Goal: Communication & Community: Answer question/provide support

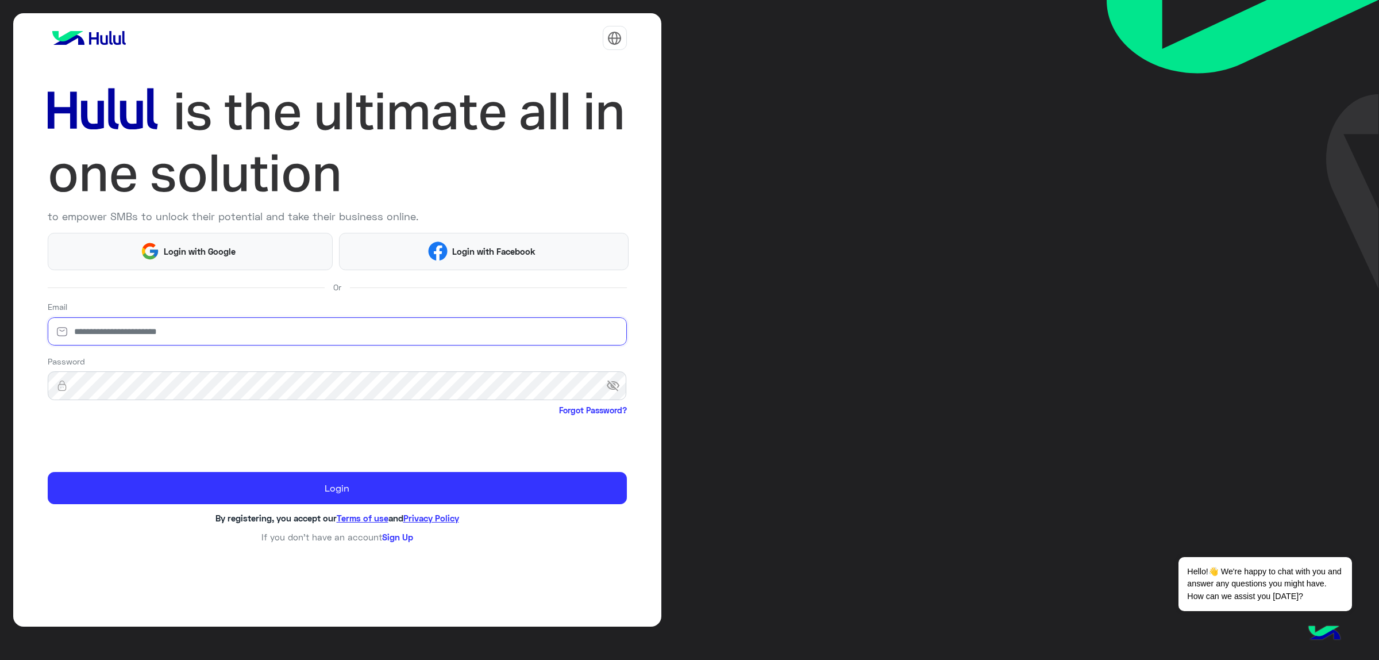
type input "**********"
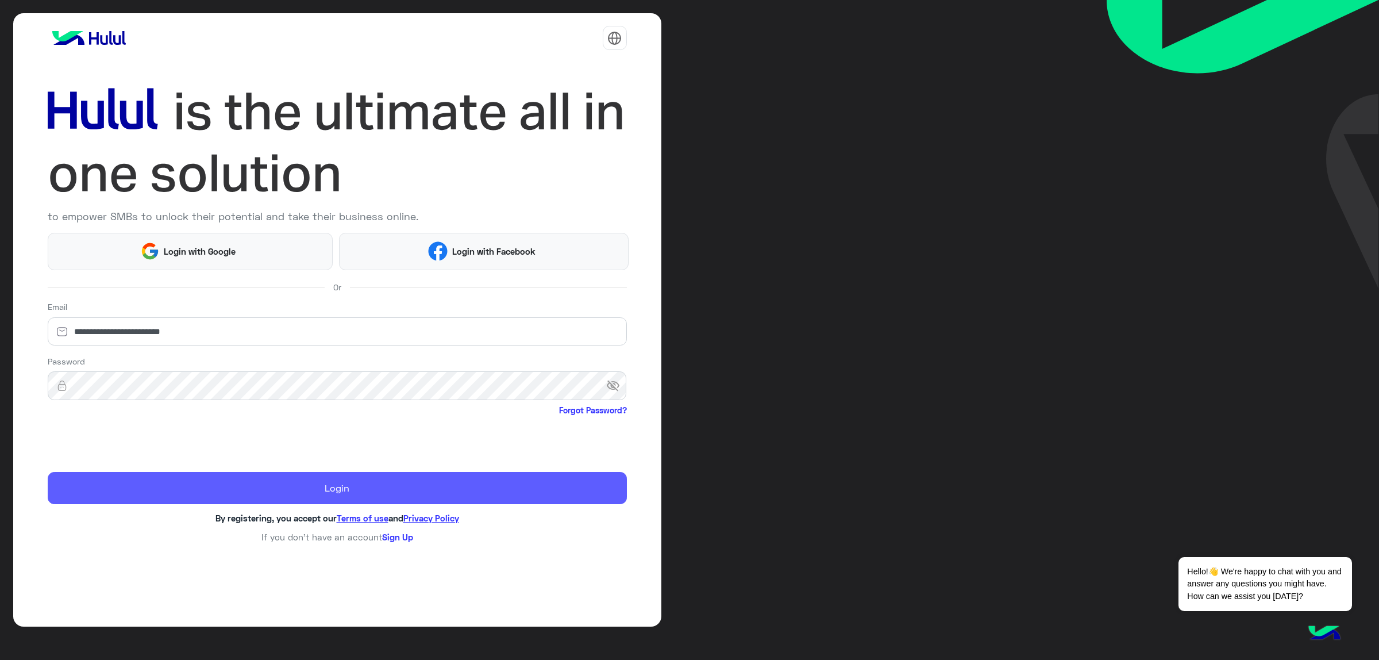
click at [245, 487] on button "Login" at bounding box center [337, 488] width 579 height 32
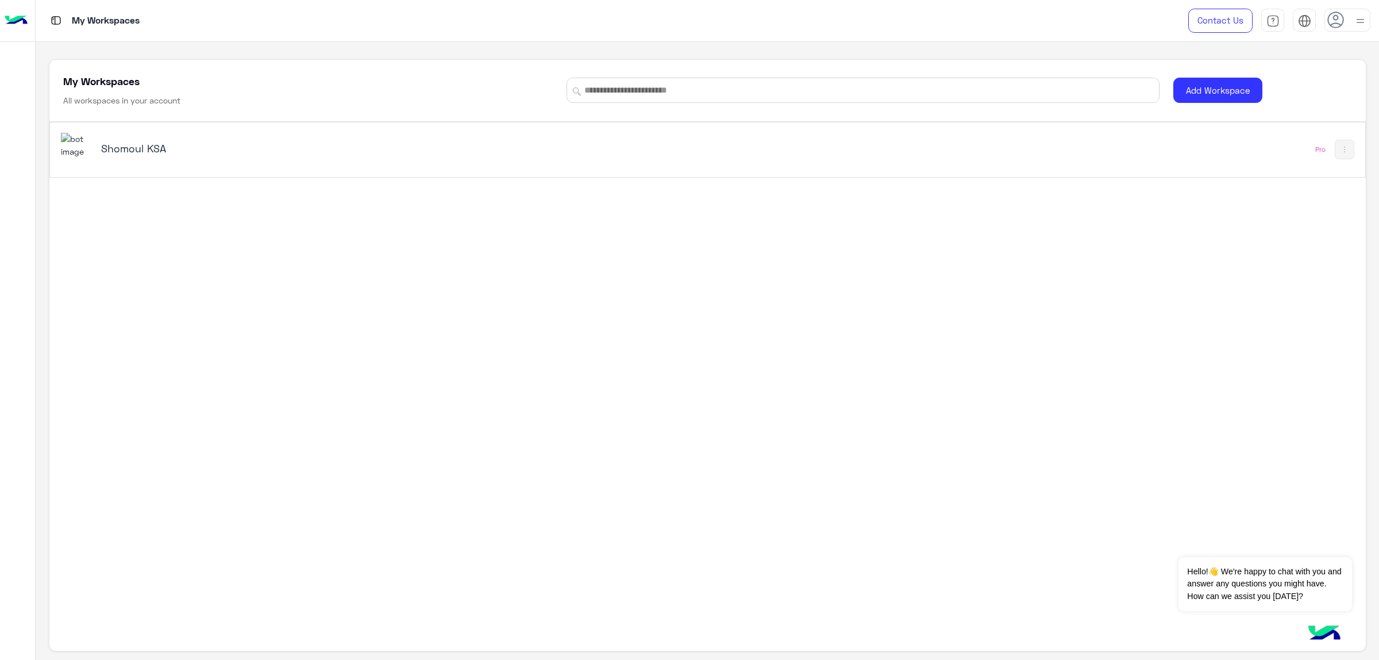
click at [127, 149] on h5 "Shomoul KSA" at bounding box center [333, 148] width 465 height 14
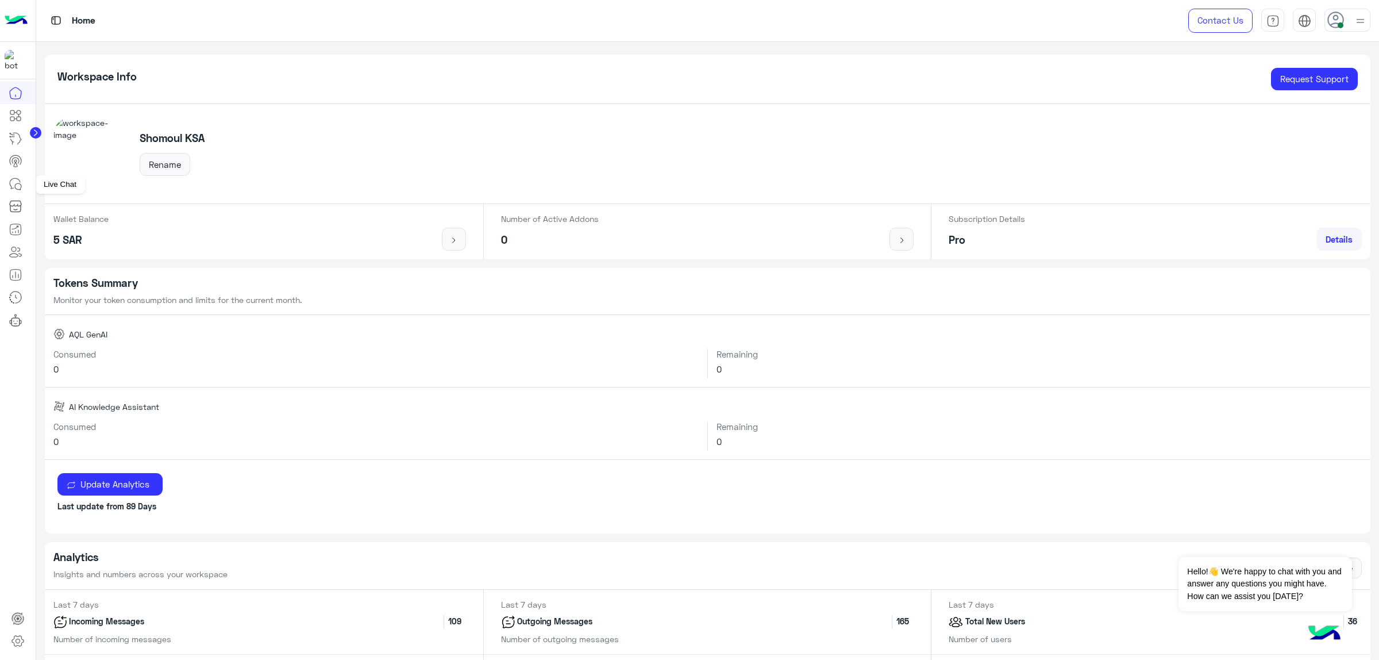
click at [21, 182] on icon at bounding box center [16, 184] width 14 height 14
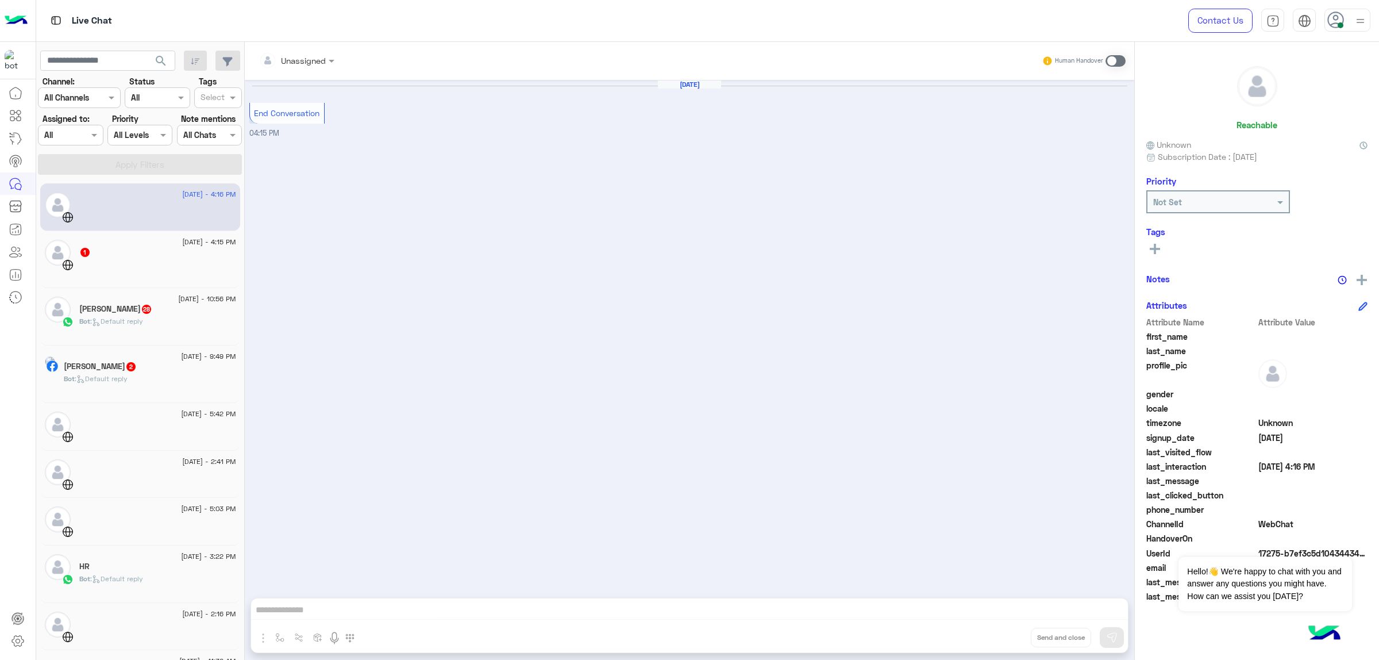
click at [138, 373] on div "[PERSON_NAME] 2" at bounding box center [150, 367] width 172 height 12
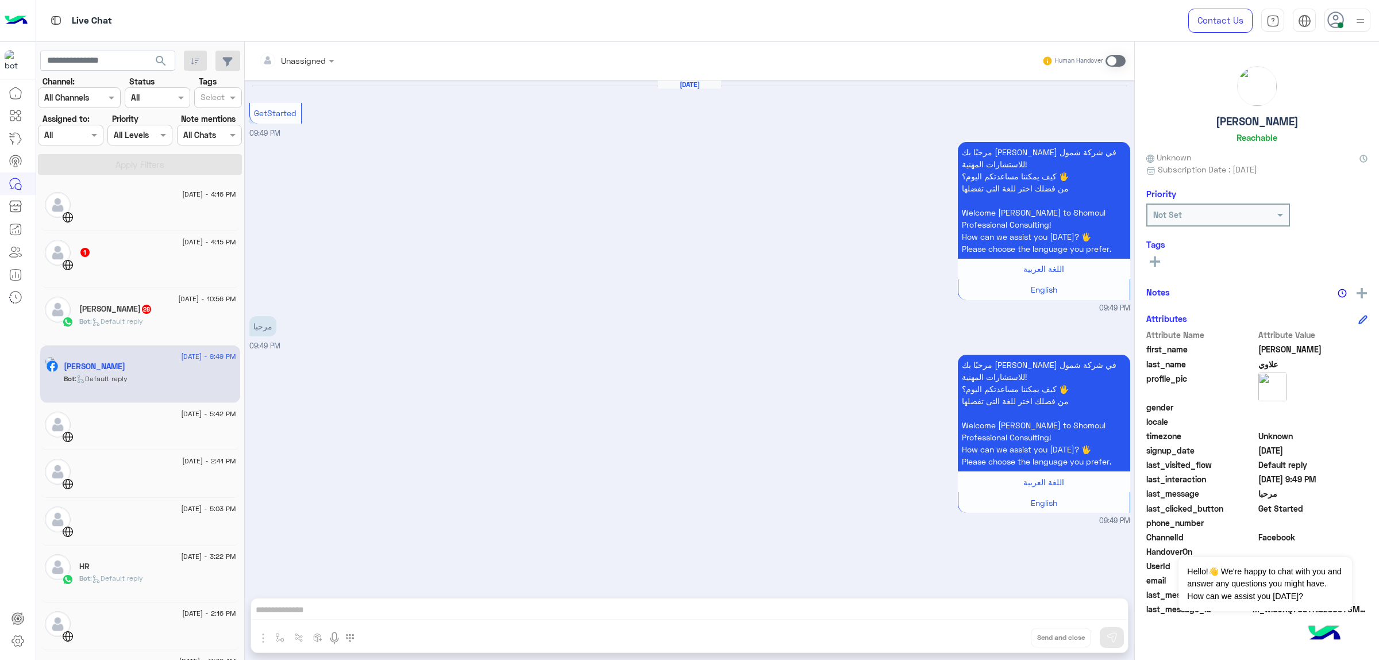
click at [152, 312] on h5 "[PERSON_NAME] 28" at bounding box center [115, 309] width 73 height 10
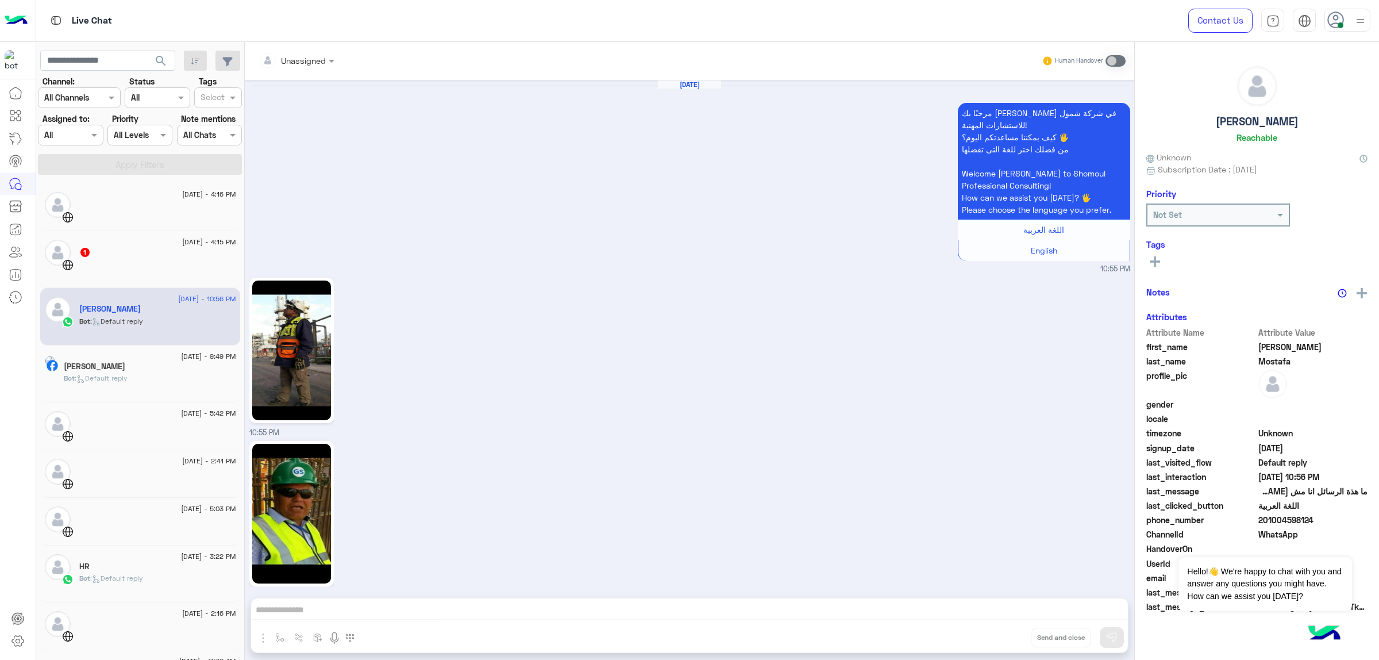
scroll to position [2426, 0]
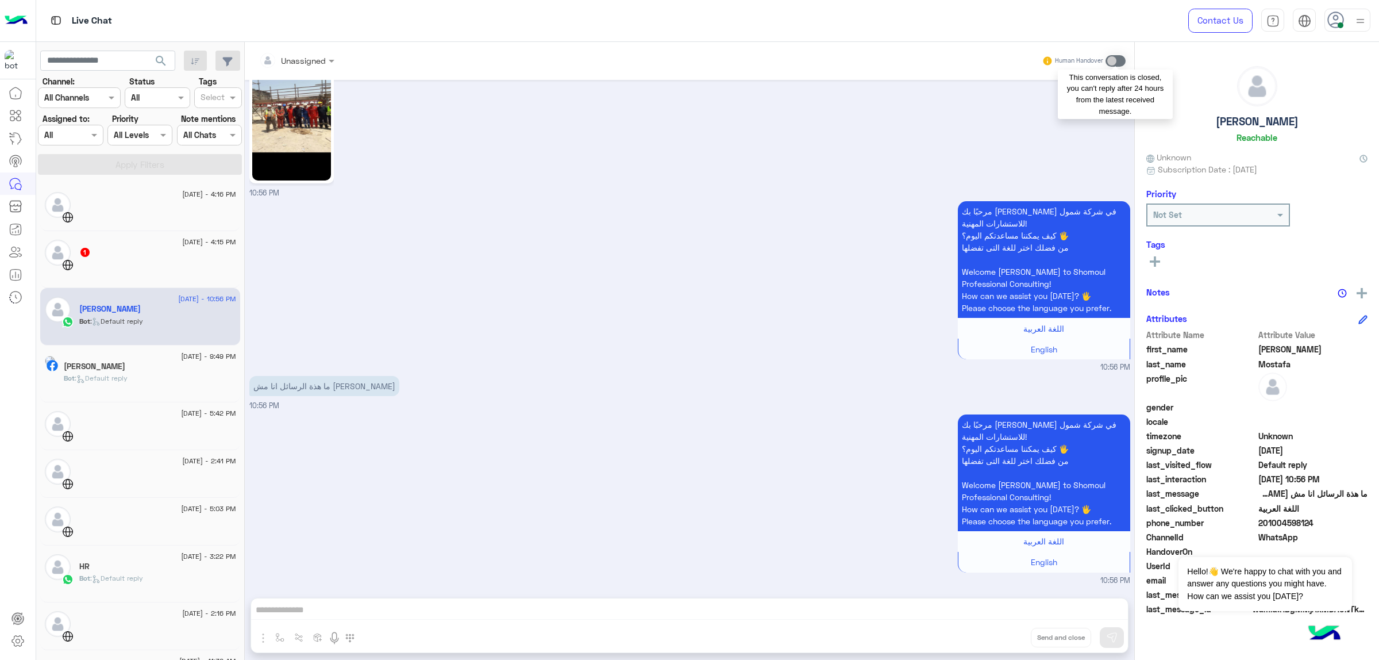
click at [1116, 61] on span at bounding box center [1115, 60] width 20 height 11
click at [1110, 63] on span at bounding box center [1115, 60] width 20 height 11
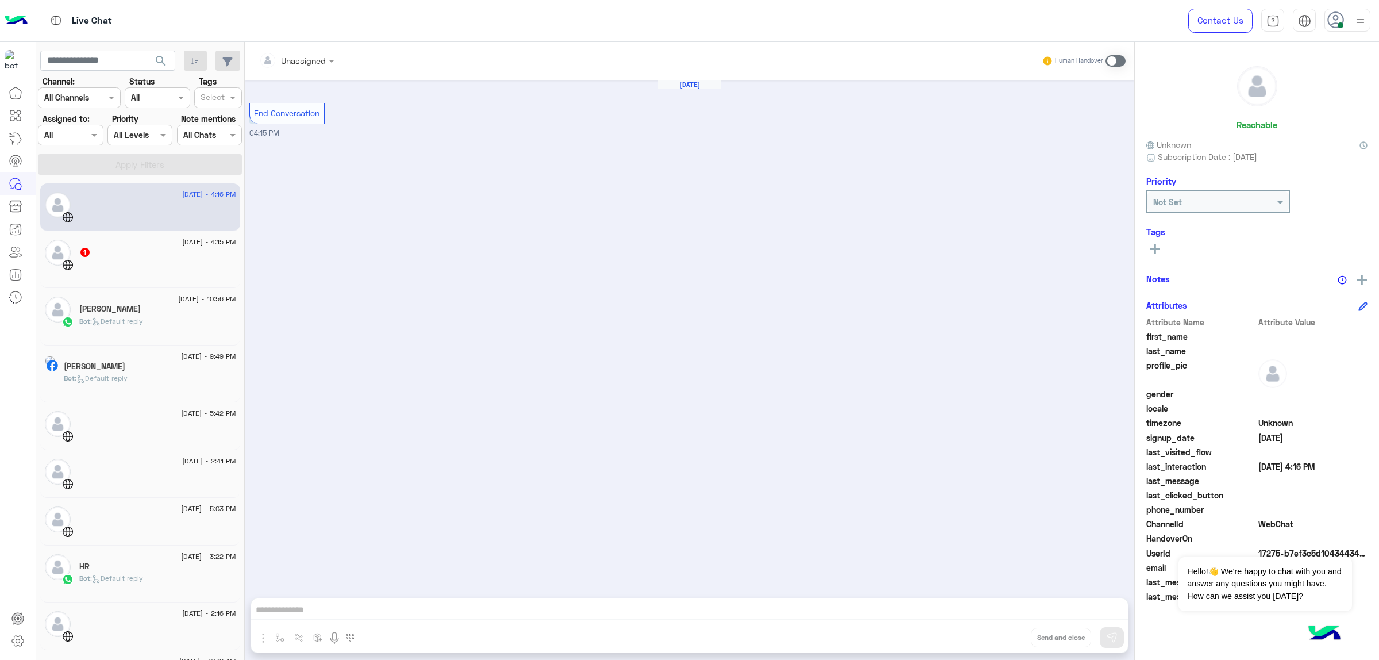
click at [134, 368] on div "[PERSON_NAME]" at bounding box center [150, 367] width 172 height 12
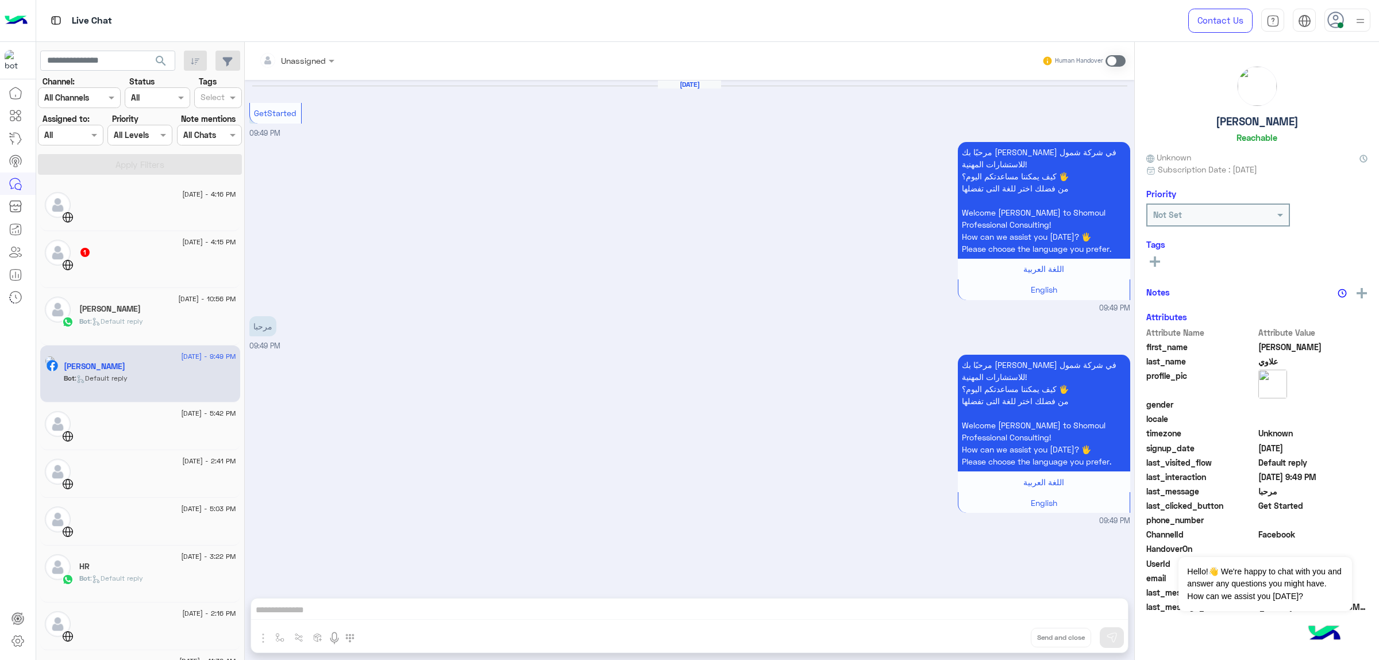
click at [623, 458] on div "Sep 2, 2025 GetStarted 09:49 PM مرحبًا بك يوسف في شركة شمول للاستشارات المهنية!…" at bounding box center [689, 333] width 889 height 506
click at [895, 352] on div "مرحبًا بك يوسف في شركة شمول للاستشارات المهنية! كيف يمكننا مساعدتكم اليوم؟ 🖐️ م…" at bounding box center [689, 439] width 881 height 175
click at [1110, 59] on span at bounding box center [1115, 60] width 20 height 11
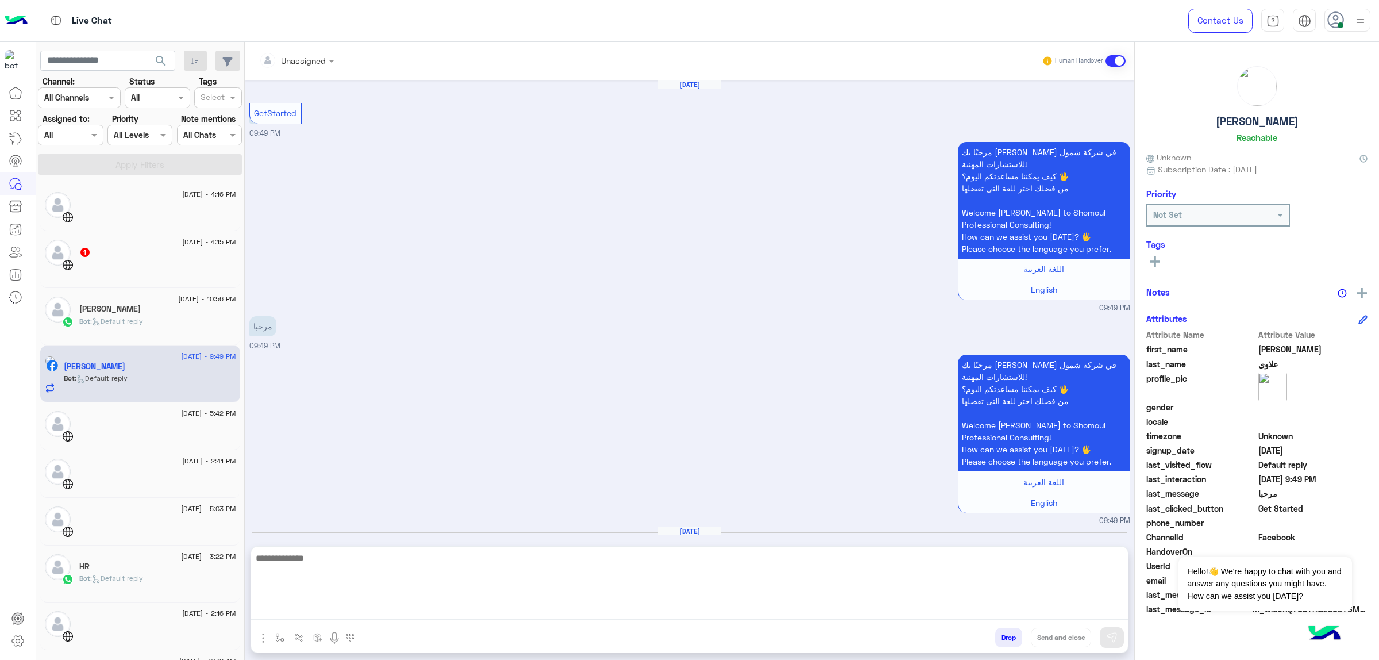
click at [368, 606] on textarea at bounding box center [689, 584] width 877 height 69
type textarea "**********"
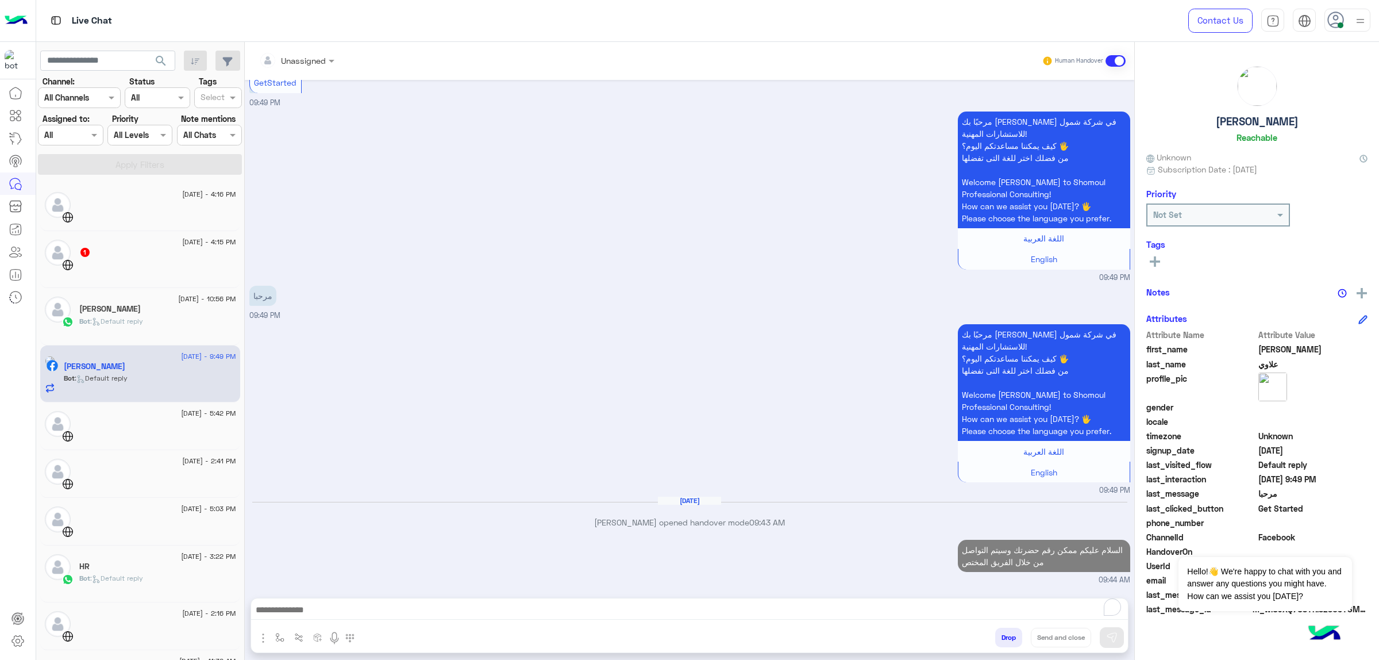
click at [1050, 498] on div "Sep 2, 2025 GetStarted 09:49 PM مرحبًا بك يوسف في شركة شمول للاستشارات المهنية!…" at bounding box center [689, 333] width 889 height 506
click at [1050, 498] on div "Sep 8, 2025 Ibrahim shosha opened handover mode 09:43 AM" at bounding box center [689, 516] width 881 height 41
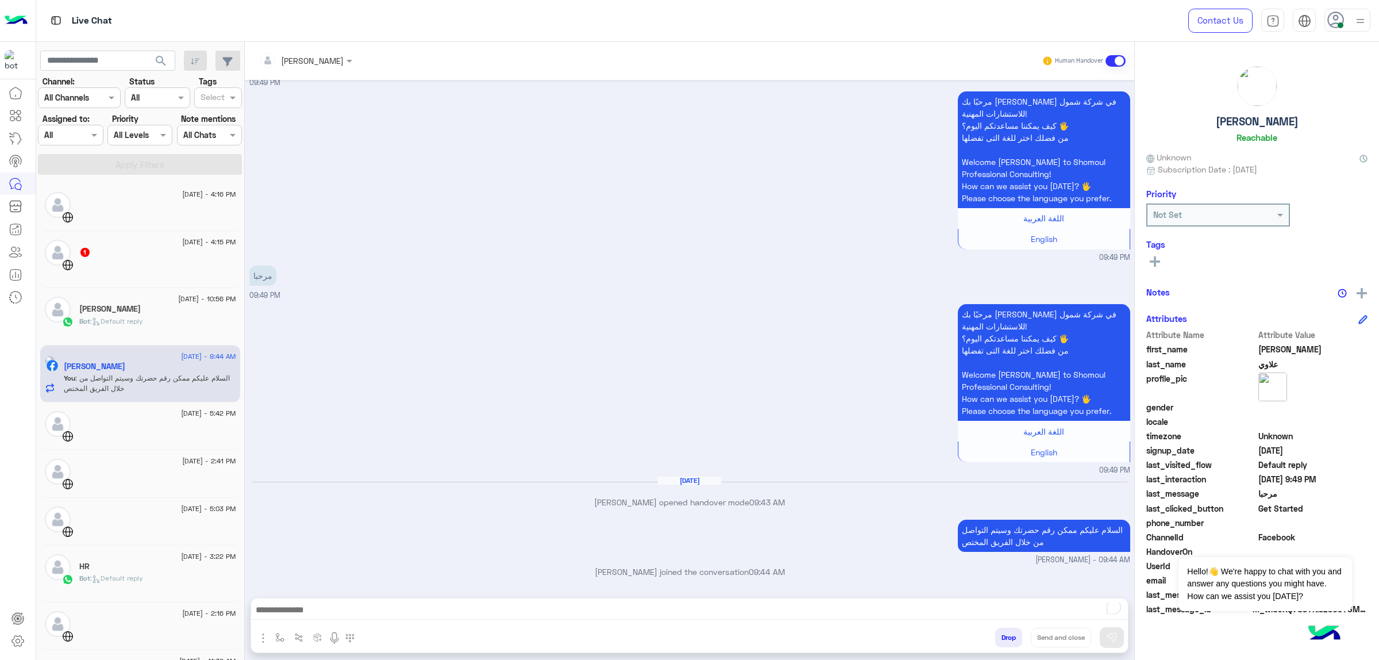
click at [995, 537] on p "السلام عليكم ممكن رقم حضرتك وسيتم التواصل من خلال الفريق المختص" at bounding box center [1044, 535] width 172 height 32
copy app-message "السلام عليكم ممكن رقم حضرتك وسيتم التواصل من خلال الفريق المختص"
click at [107, 314] on h5 "[PERSON_NAME]" at bounding box center [109, 309] width 61 height 10
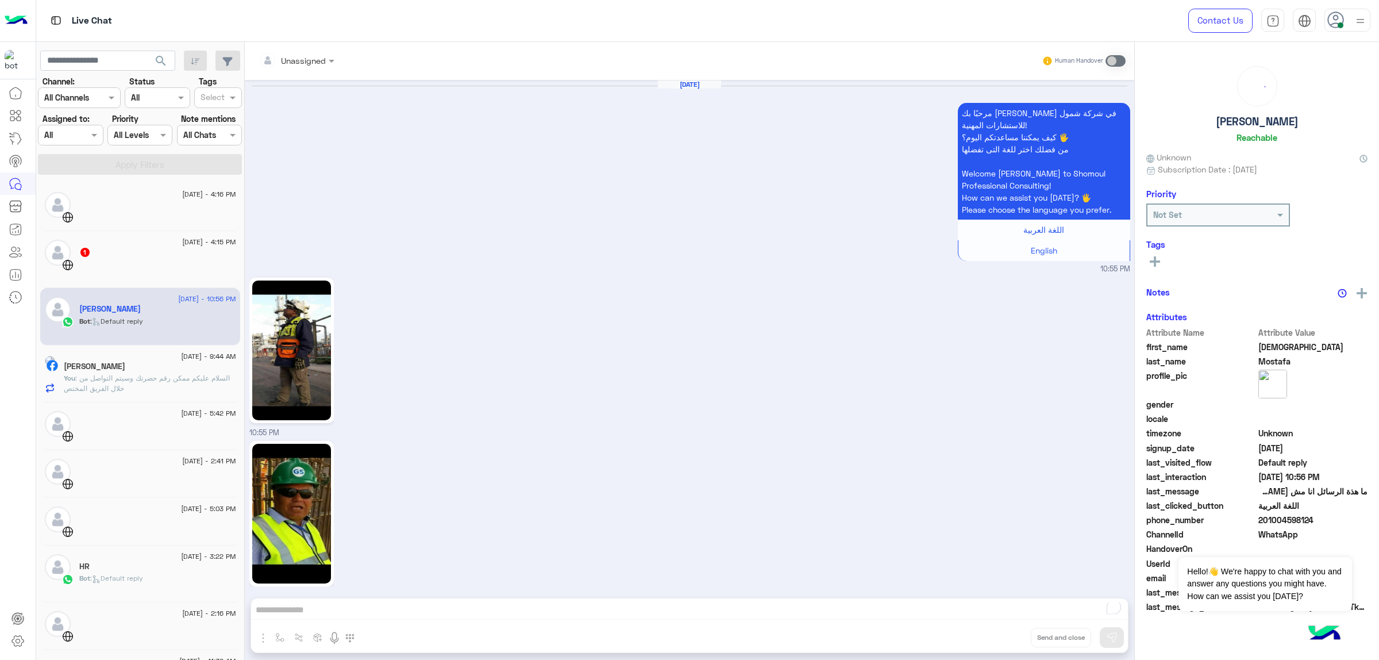
scroll to position [2422, 0]
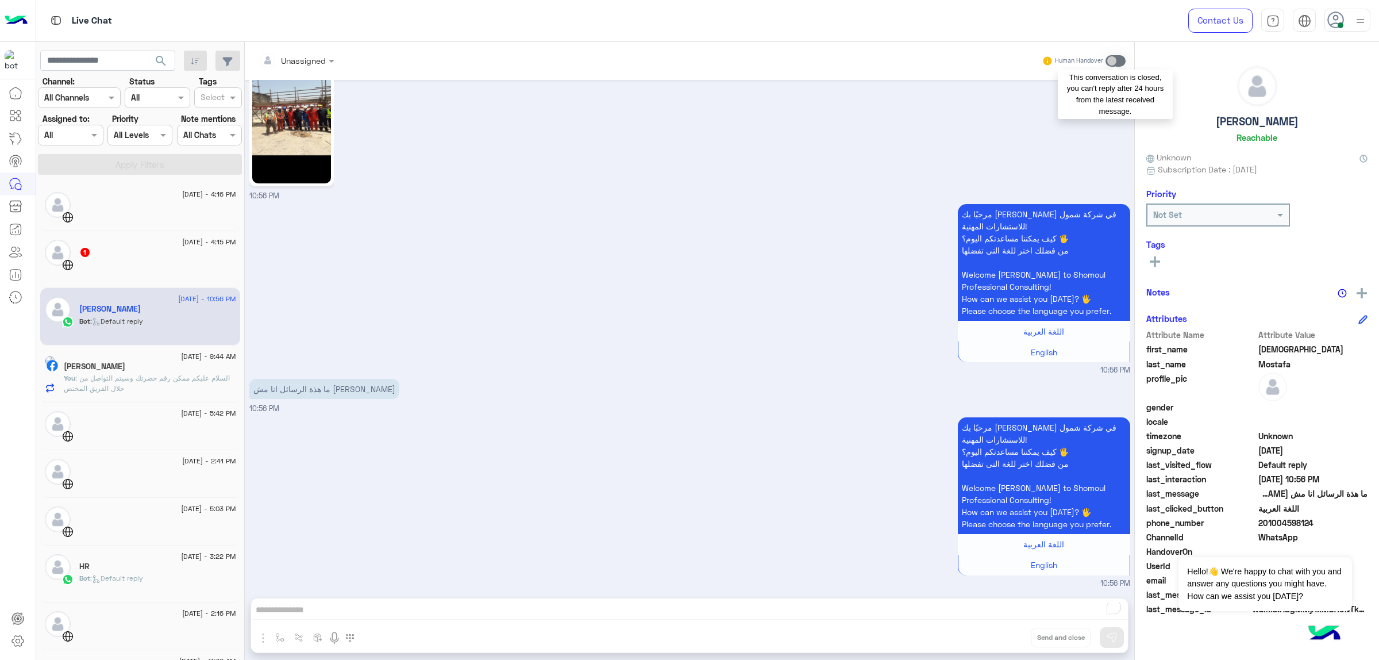
click at [1113, 59] on span at bounding box center [1115, 60] width 20 height 11
click at [1110, 63] on span at bounding box center [1115, 60] width 20 height 11
click at [1114, 59] on span at bounding box center [1115, 60] width 20 height 11
drag, startPoint x: 1114, startPoint y: 59, endPoint x: 1135, endPoint y: 57, distance: 21.9
click at [1135, 57] on mat-drawer-container "Unassigned Human Handover [DATE] مرحبًا بك [PERSON_NAME] في شركة شمول للاستشارا…" at bounding box center [812, 353] width 1134 height 622
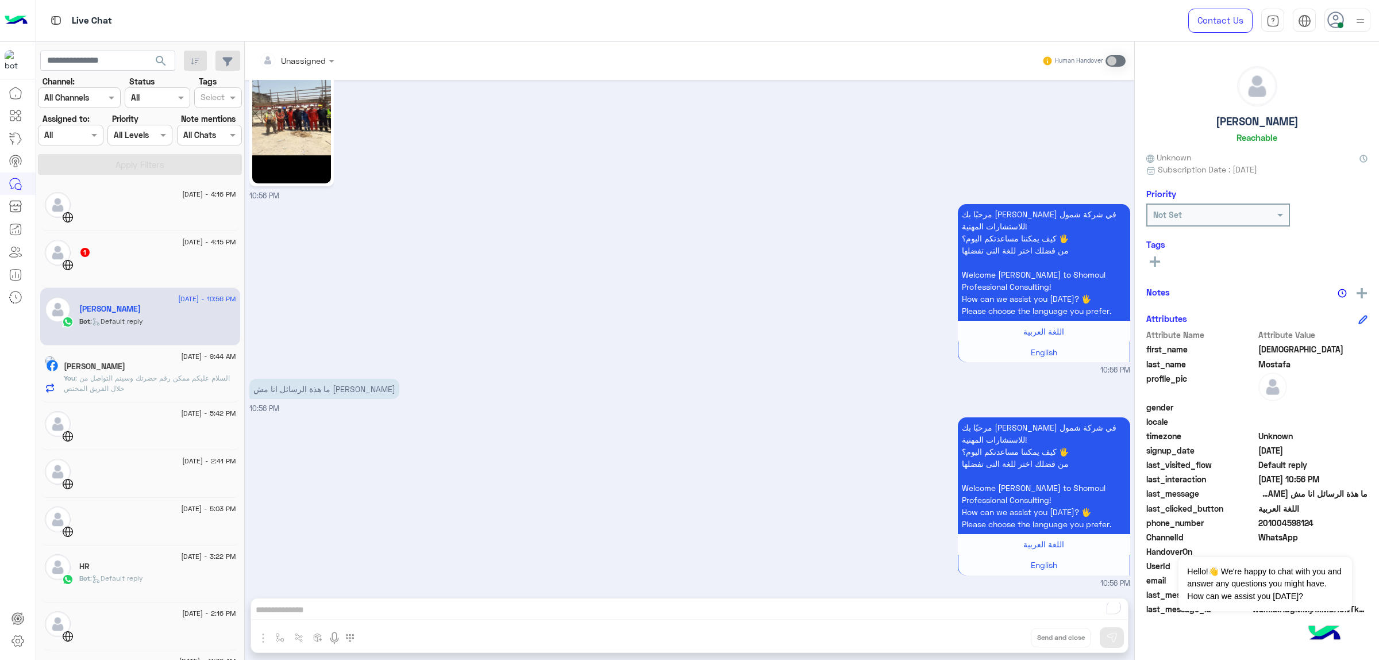
click at [438, 209] on div "مرحبًا بك Mohammed في شركة شمول للاستشارات المهنية! كيف يمكننا مساعدتكم اليوم؟ …" at bounding box center [689, 288] width 881 height 175
click at [326, 62] on span at bounding box center [333, 61] width 14 height 12
click at [480, 177] on div "10:56 PM" at bounding box center [689, 120] width 881 height 164
click at [115, 255] on div "1" at bounding box center [157, 253] width 157 height 12
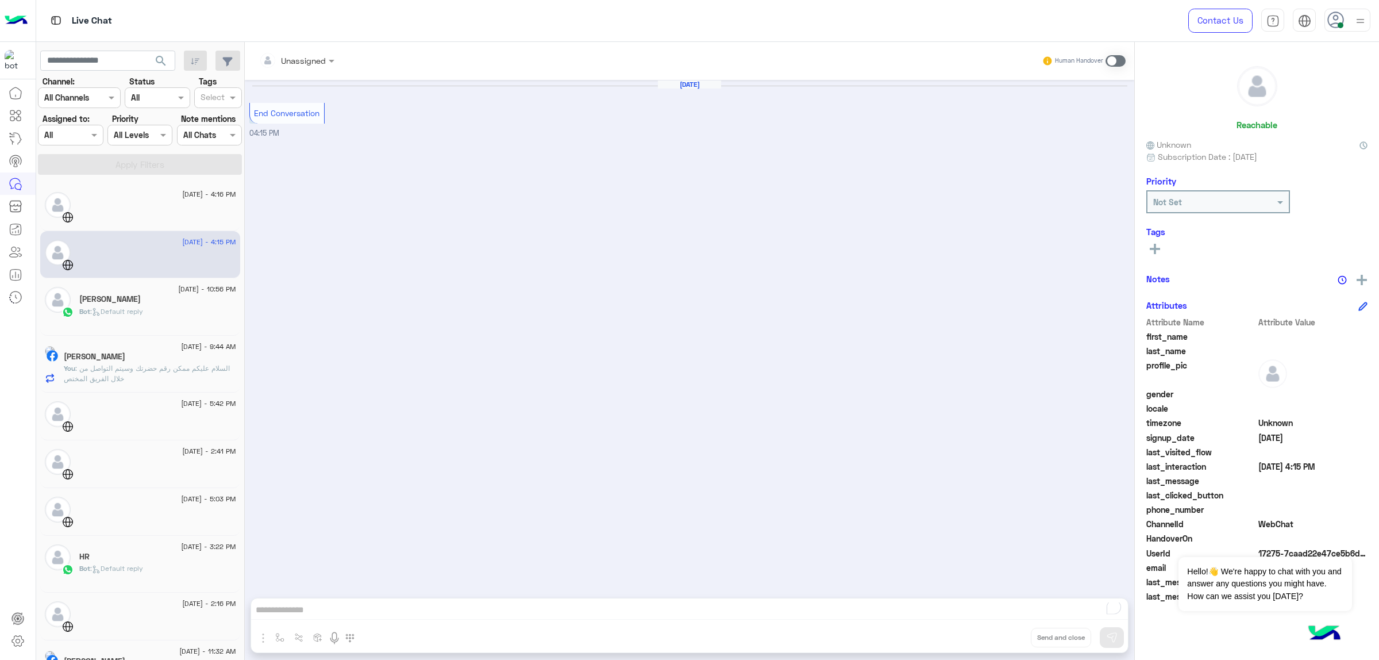
click at [102, 205] on div at bounding box center [157, 212] width 157 height 20
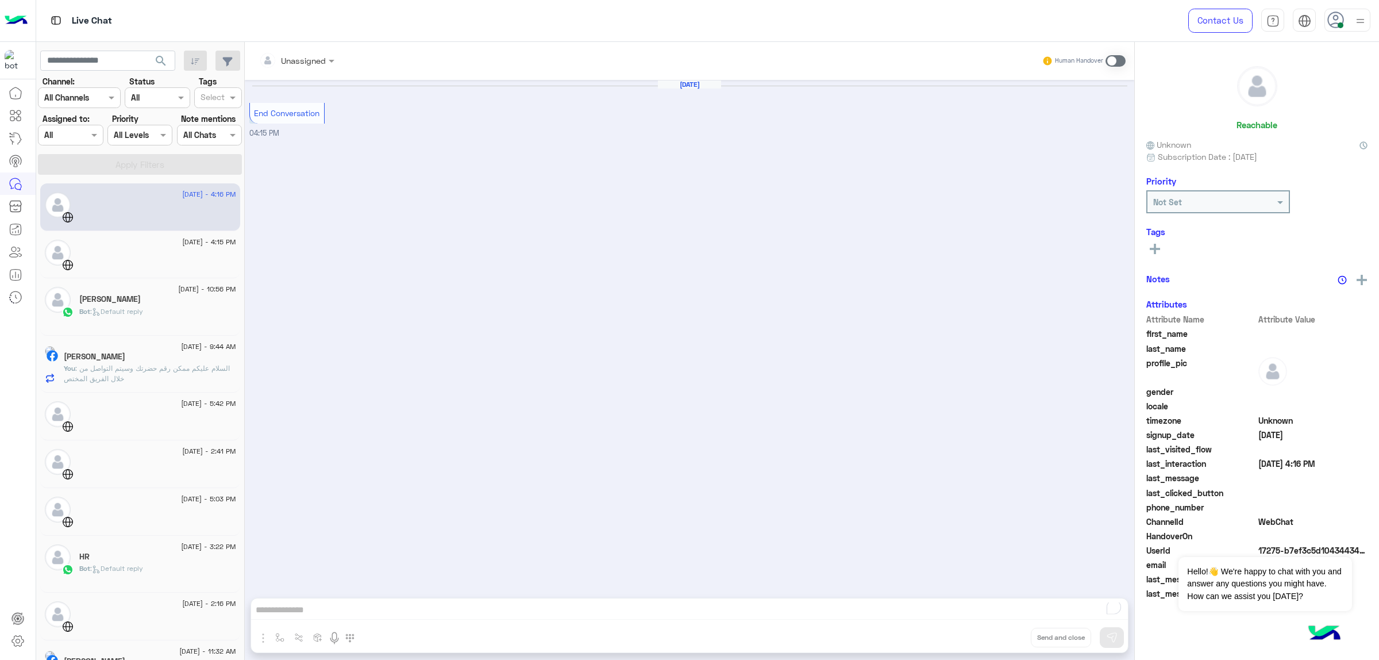
click at [133, 315] on span "Bot : Default reply" at bounding box center [111, 311] width 64 height 9
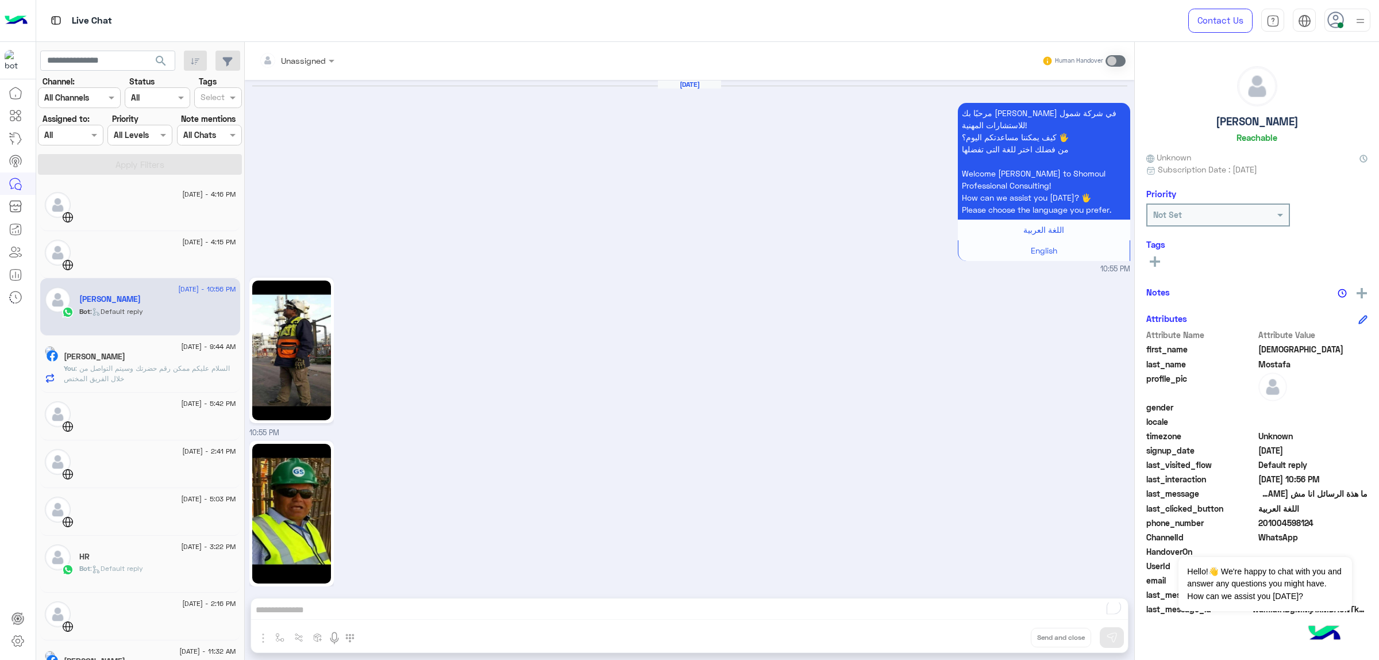
scroll to position [2422, 0]
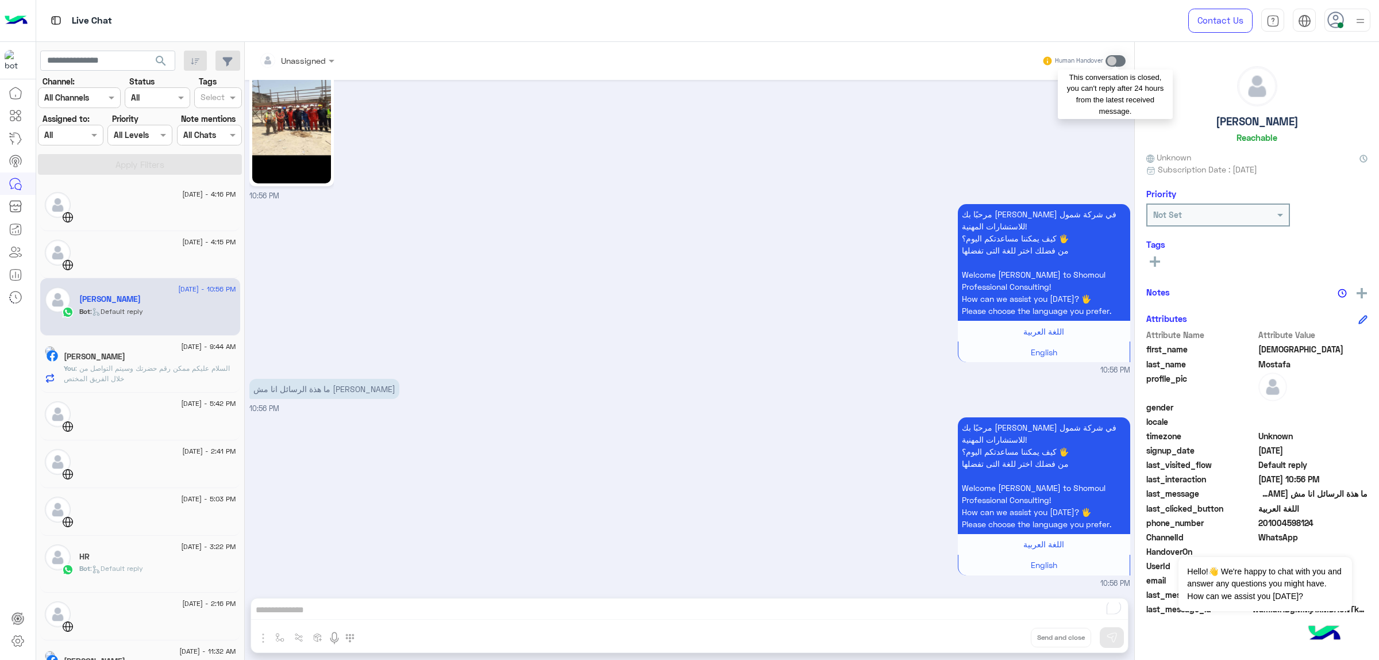
click at [1115, 59] on span at bounding box center [1115, 60] width 20 height 11
drag, startPoint x: 1313, startPoint y: 521, endPoint x: 1265, endPoint y: 526, distance: 48.5
click at [1265, 526] on span "201004598124" at bounding box center [1313, 523] width 110 height 12
click at [697, 360] on div "مرحبًا بك Mohammed في شركة شمول للاستشارات المهنية! كيف يمكننا مساعدتكم اليوم؟ …" at bounding box center [689, 288] width 881 height 175
click at [450, 407] on div "ما هذة الرسائل انا مش عارف اتواصل 10:56 PM" at bounding box center [689, 395] width 881 height 38
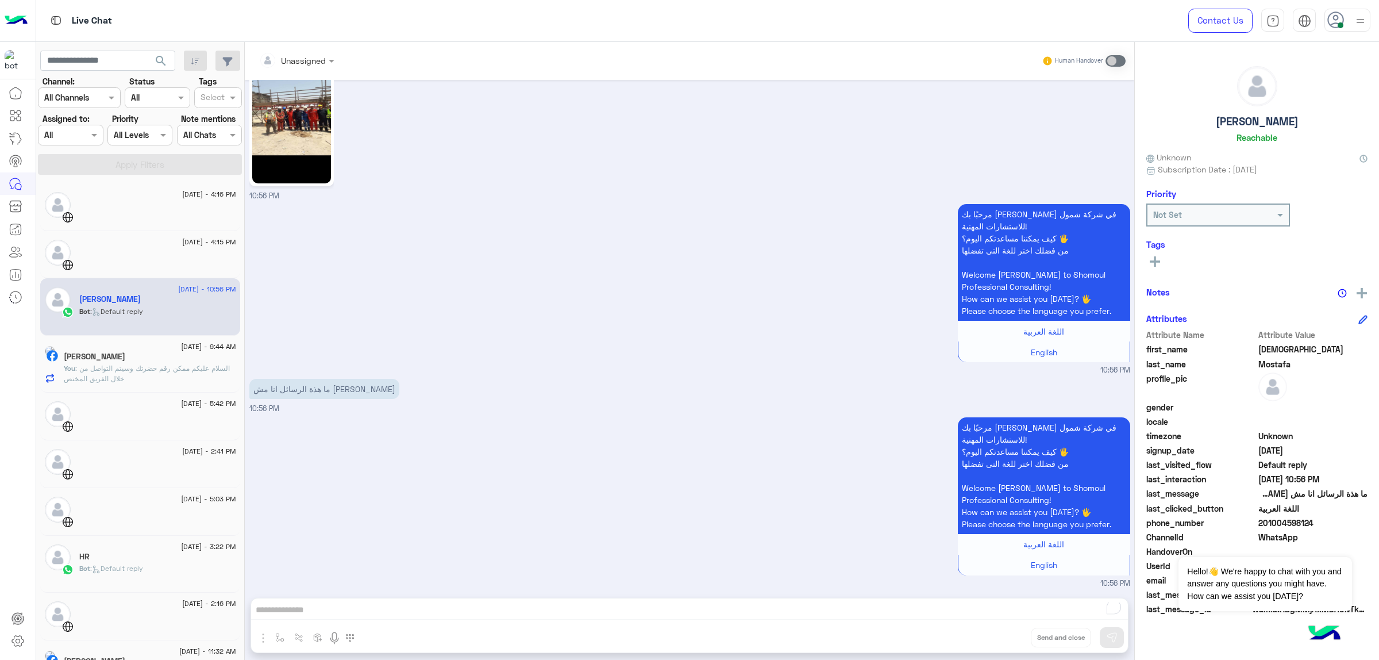
click at [450, 407] on div "ما هذة الرسائل انا مش عارف اتواصل 10:56 PM" at bounding box center [689, 395] width 881 height 38
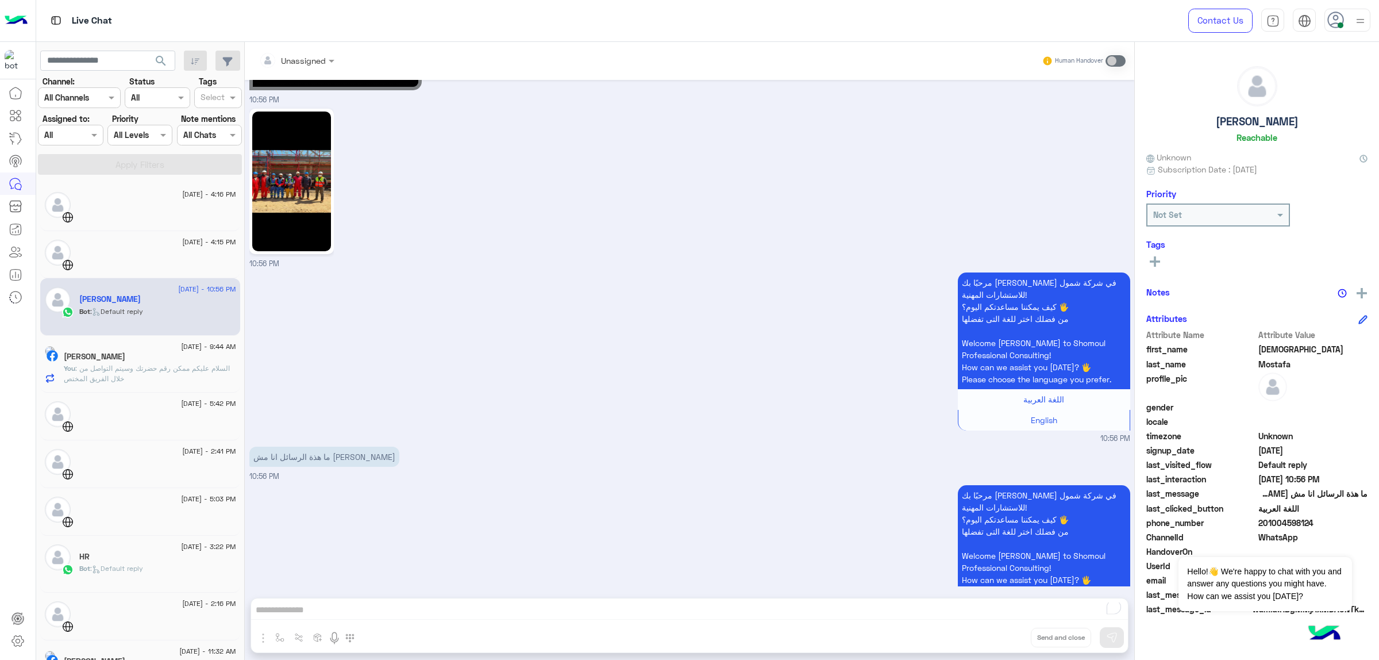
scroll to position [5405, 0]
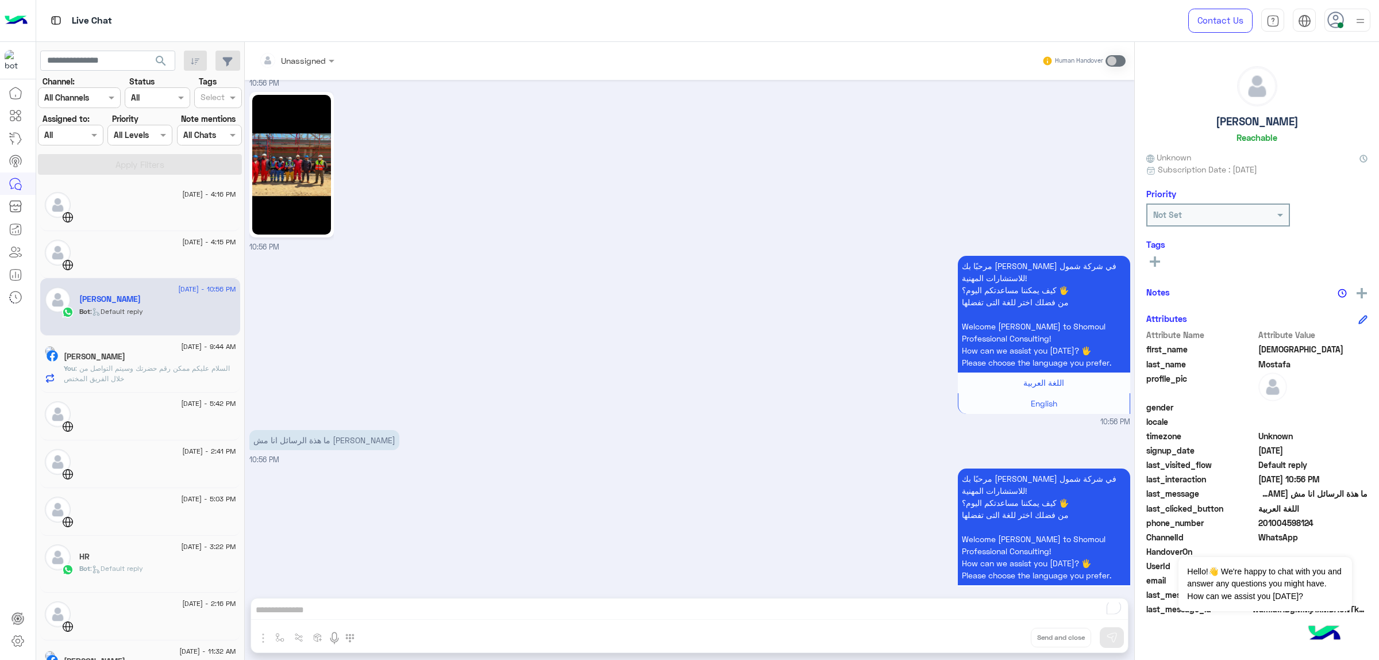
drag, startPoint x: 1312, startPoint y: 521, endPoint x: 1266, endPoint y: 526, distance: 46.2
click at [1266, 526] on span "201004598124" at bounding box center [1313, 523] width 110 height 12
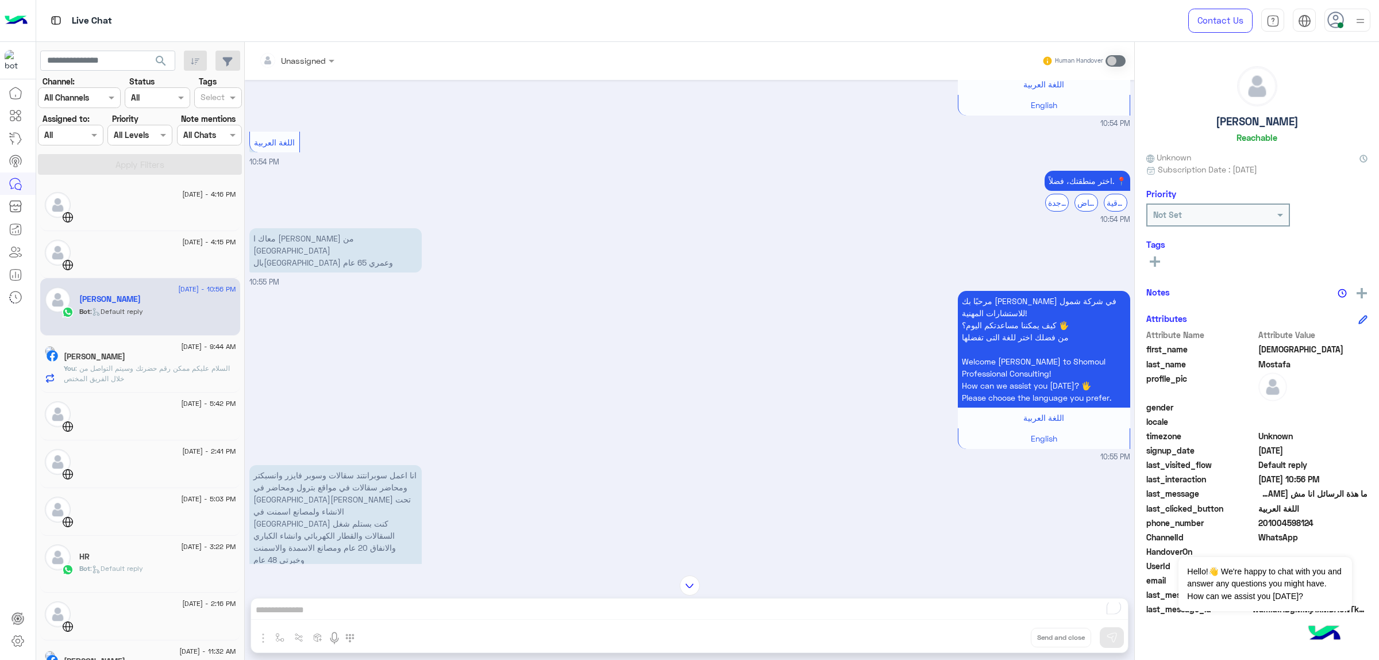
scroll to position [280, 0]
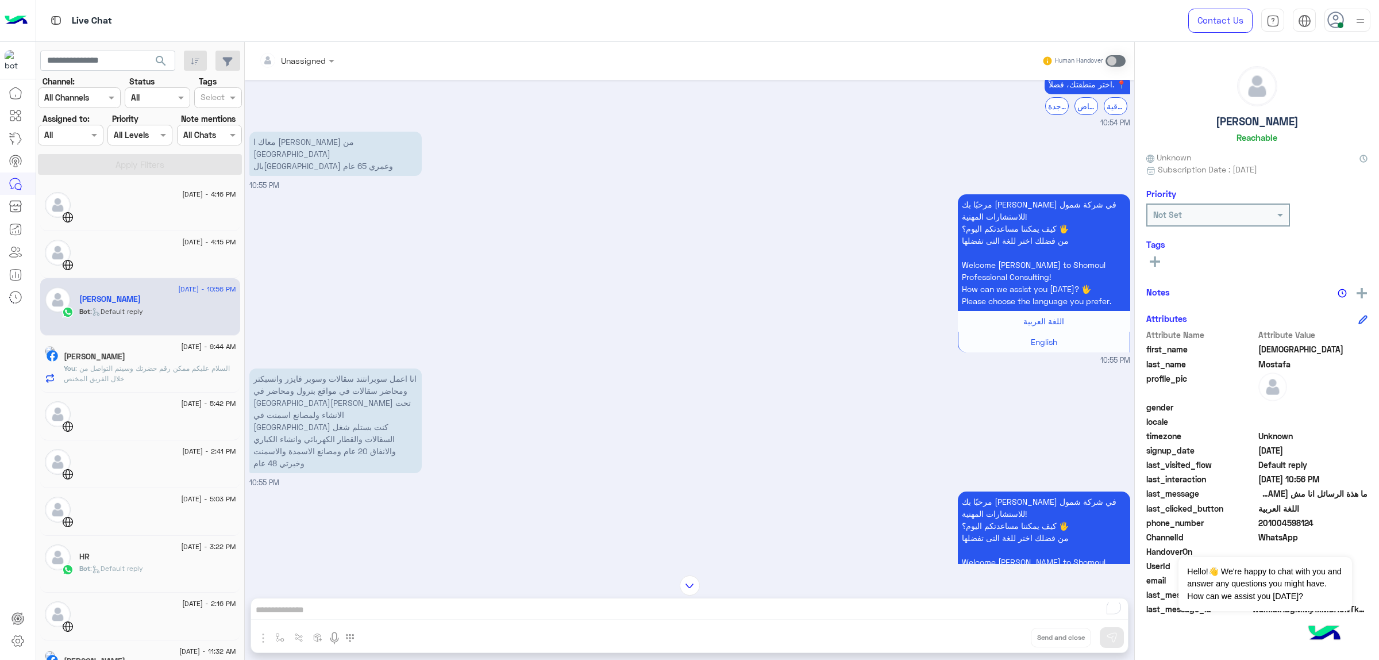
drag, startPoint x: 1130, startPoint y: 125, endPoint x: 1133, endPoint y: 188, distance: 63.9
click at [1133, 188] on div "Sep 2, 2025 السلام عليكم ورحمه الله وبركاته اخي الكريم 10:54 PM مرحبًا بك Moham…" at bounding box center [689, 322] width 889 height 484
click at [831, 140] on div "معاك ا محمد من مصر بالقاهرة وعمري 65 عام 10:55 PM" at bounding box center [689, 160] width 881 height 63
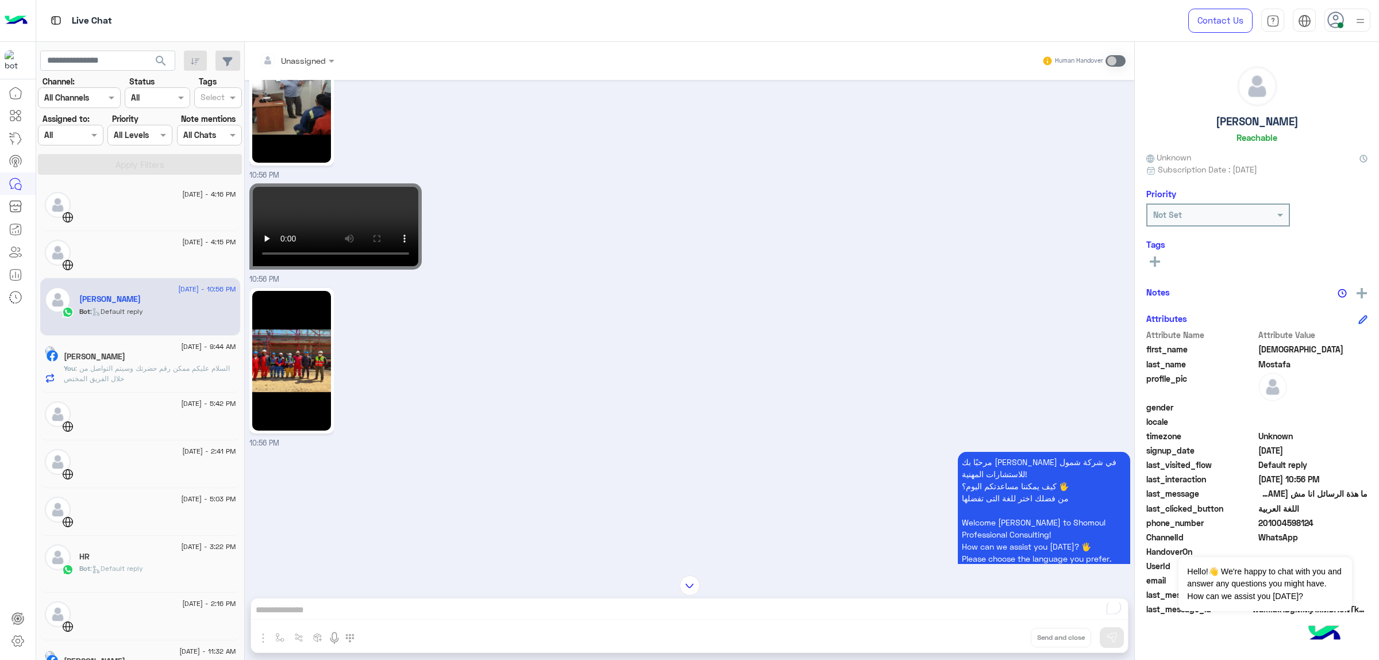
scroll to position [5406, 0]
